Goal: Information Seeking & Learning: Learn about a topic

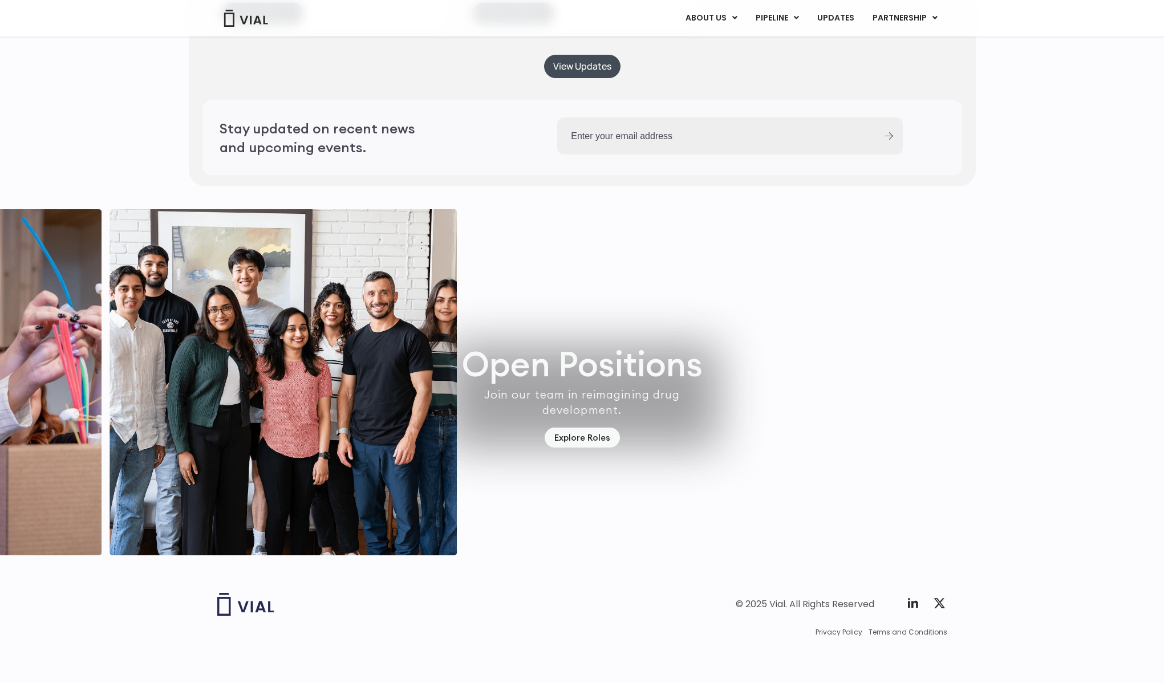
scroll to position [3187, 0]
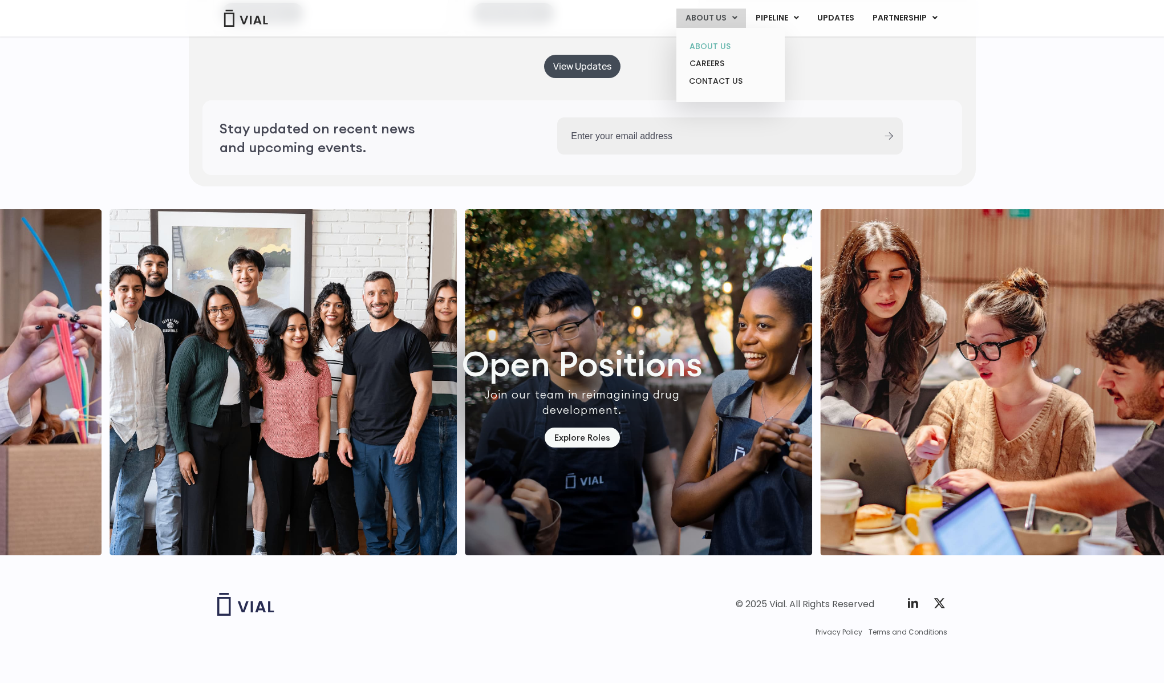
click at [722, 47] on link "ABOUT US" at bounding box center [731, 47] width 100 height 18
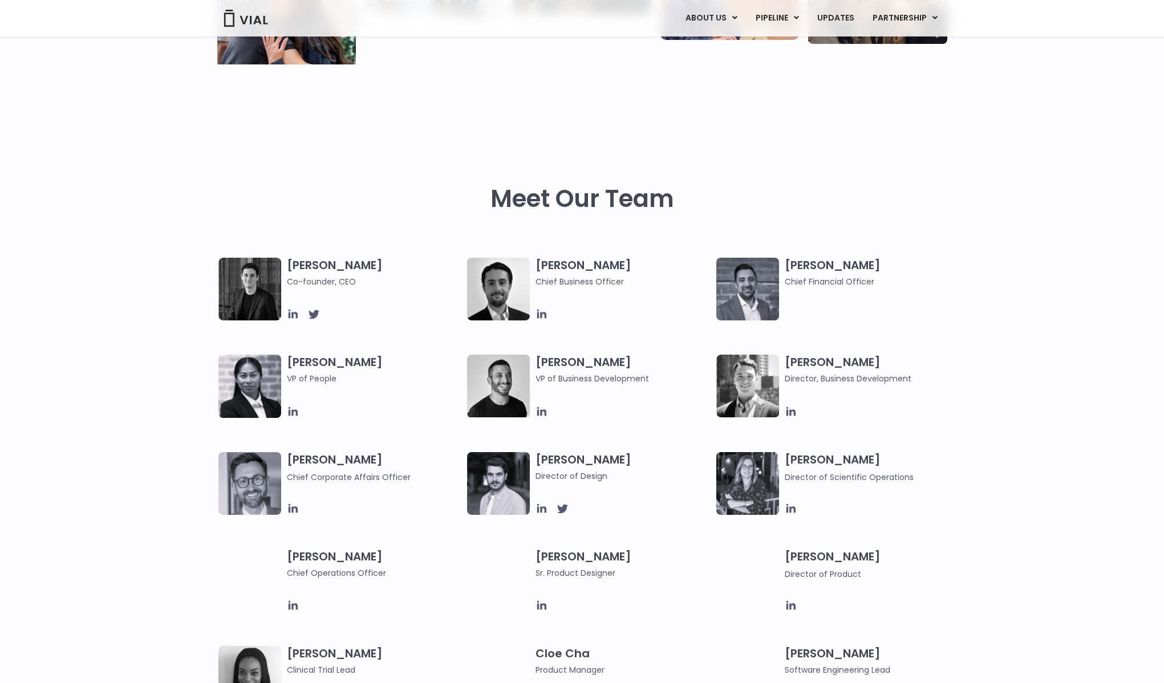
scroll to position [646, 0]
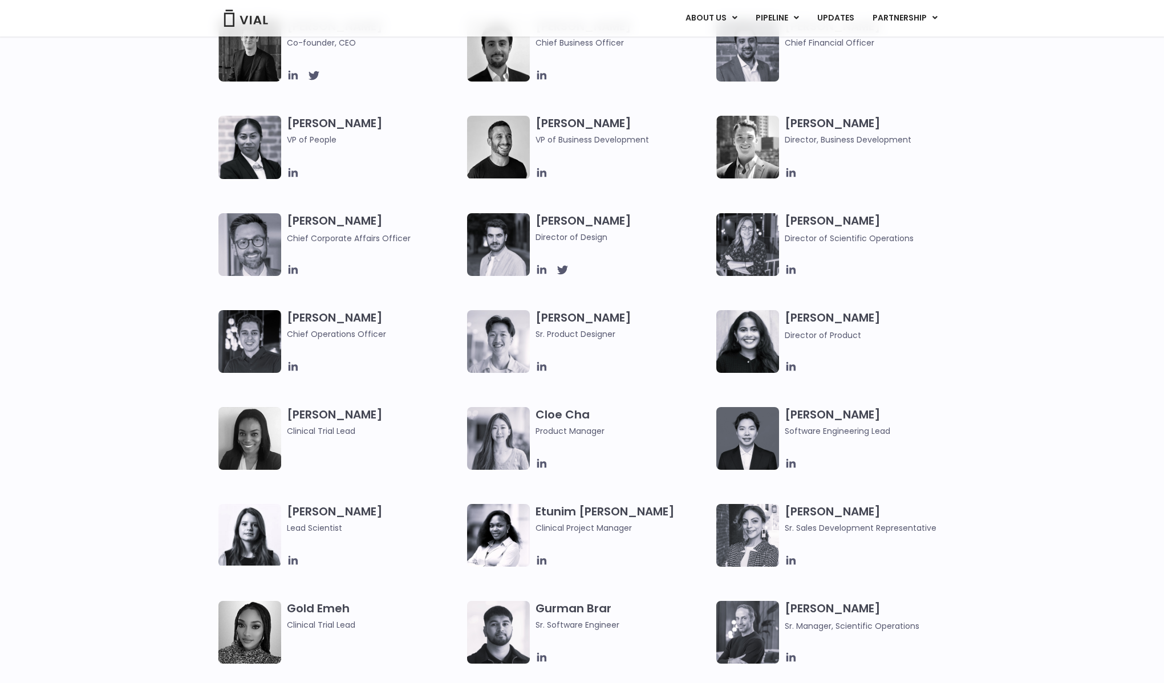
click at [456, 412] on h3 "Anita Ebeye Clinical Trial Lead" at bounding box center [374, 422] width 175 height 30
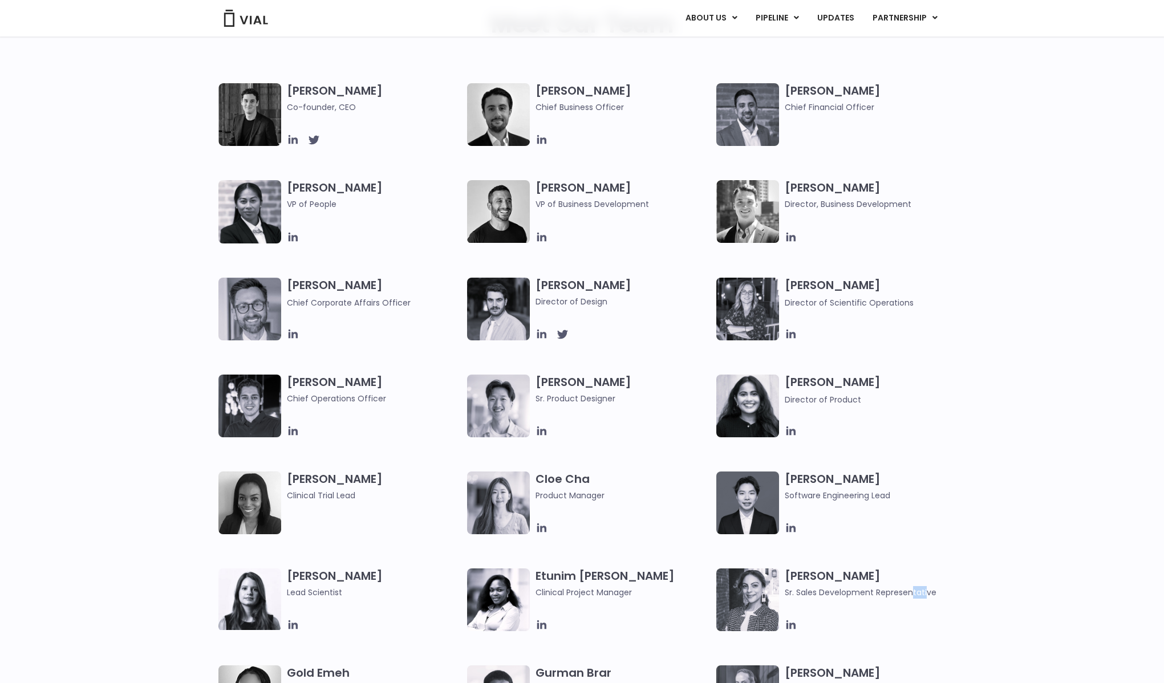
scroll to position [0, 0]
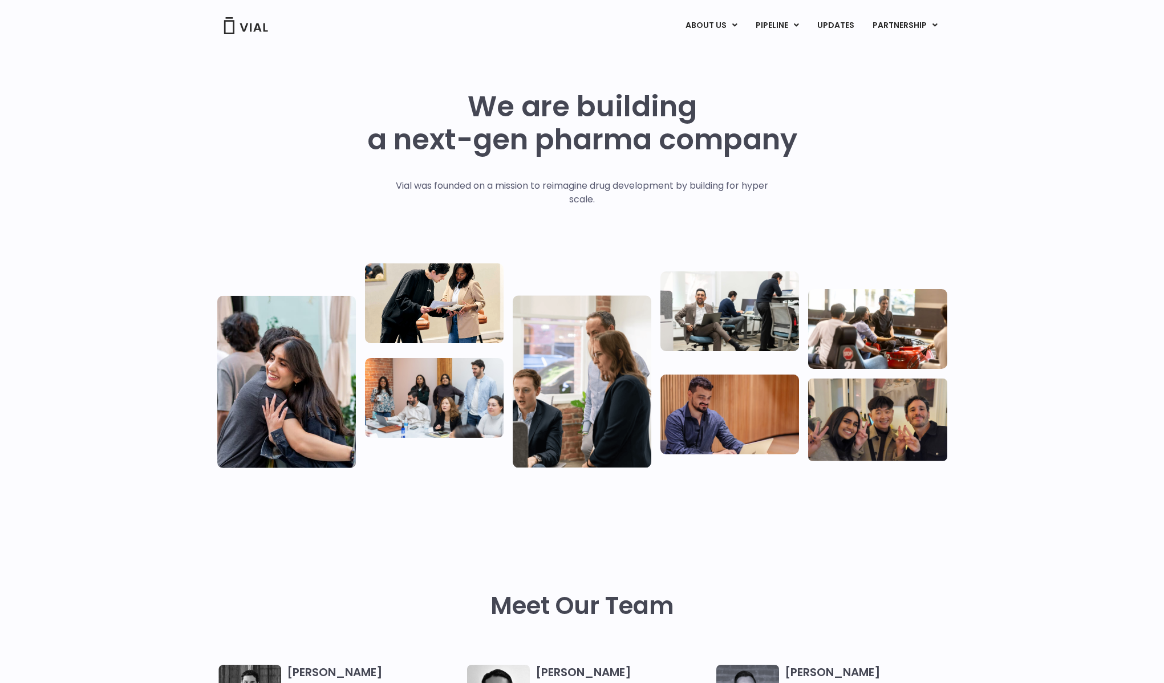
click at [903, 450] on img at bounding box center [877, 419] width 139 height 83
